Goal: Browse casually

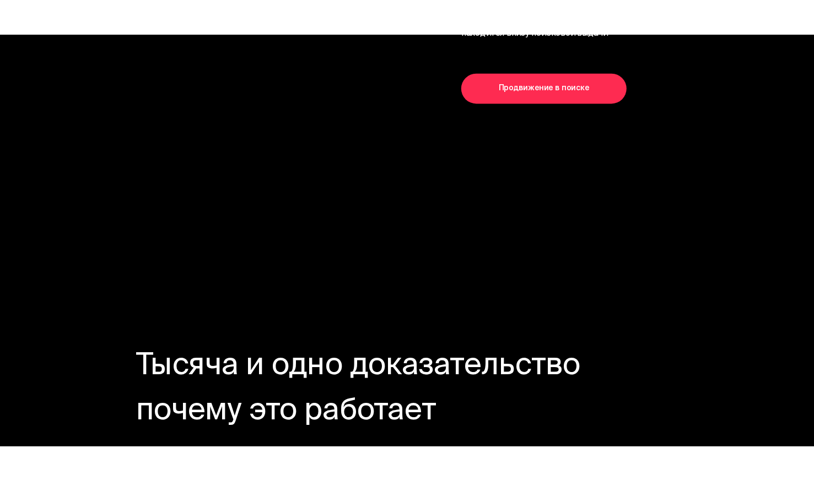
scroll to position [3010, 0]
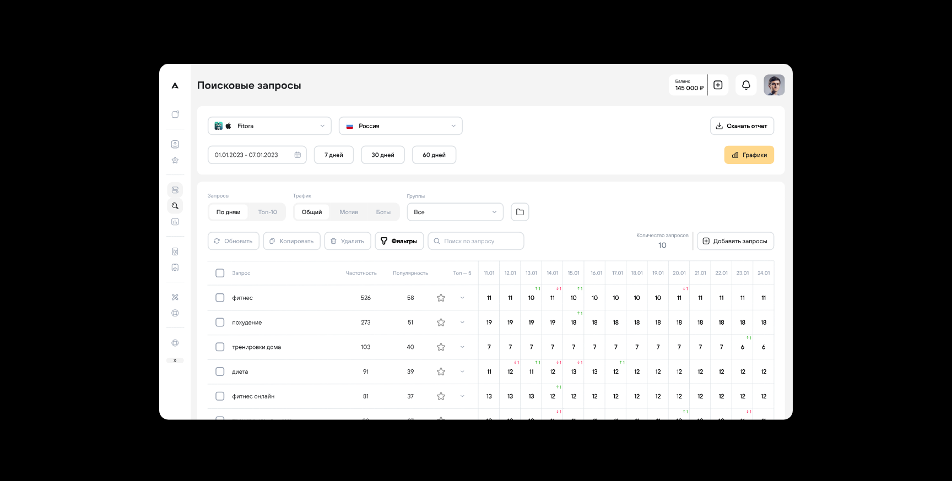
scroll to position [3170, 0]
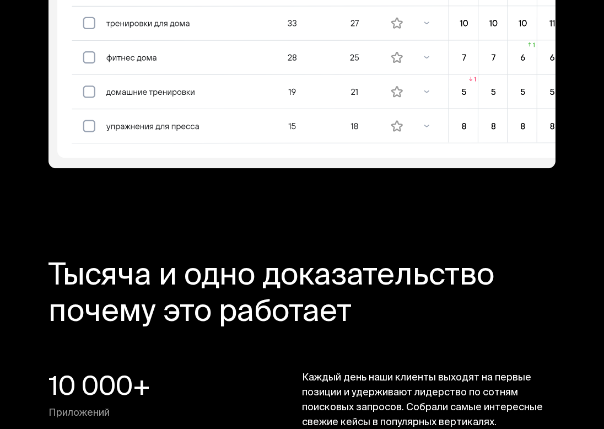
scroll to position [2939, 0]
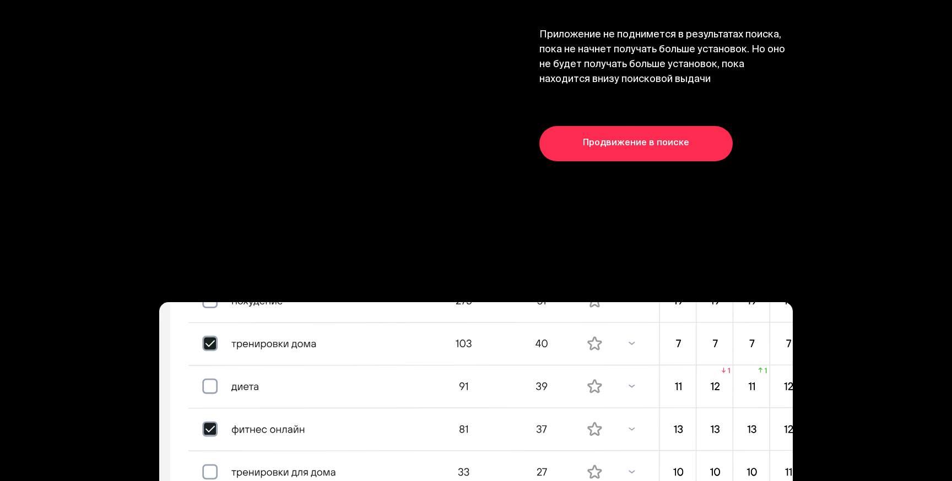
scroll to position [2932, 0]
